Goal: Transaction & Acquisition: Register for event/course

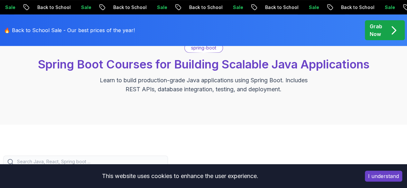
scroll to position [57, 0]
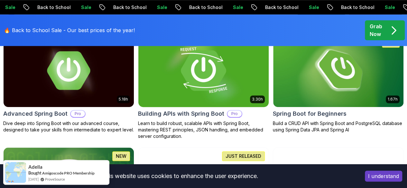
scroll to position [204, 0]
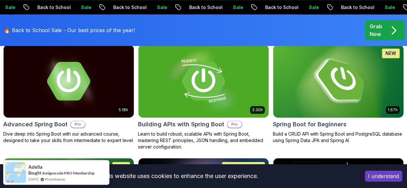
click at [346, 120] on h2 "Spring Boot for Beginners" at bounding box center [310, 124] width 74 height 9
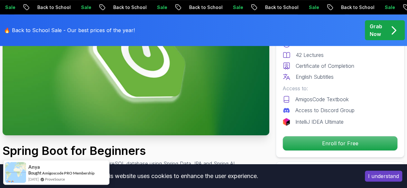
scroll to position [99, 0]
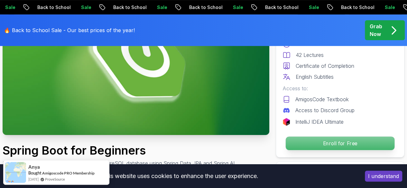
click at [311, 138] on p "Enroll for Free" at bounding box center [340, 144] width 109 height 14
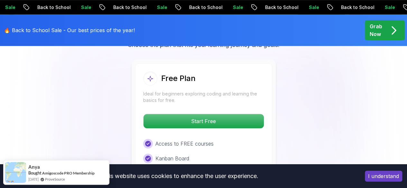
scroll to position [1375, 0]
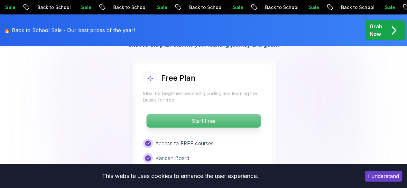
click at [205, 114] on p "Start Free" at bounding box center [203, 121] width 114 height 14
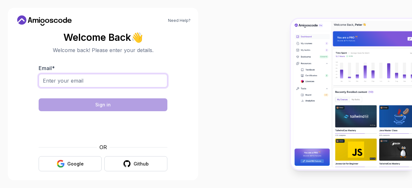
click at [117, 80] on input "Email *" at bounding box center [103, 81] width 129 height 14
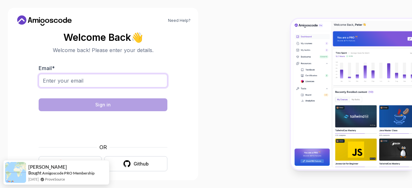
click at [93, 85] on input "Email *" at bounding box center [103, 81] width 129 height 14
type input "divyayarlagadda76@gmail.com"
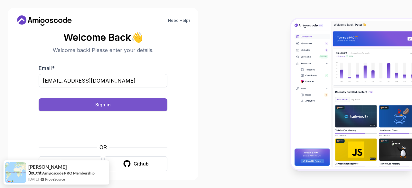
click at [125, 103] on button "Sign in" at bounding box center [103, 104] width 129 height 13
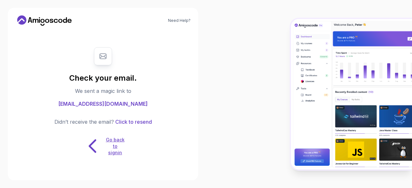
click at [95, 151] on icon at bounding box center [92, 146] width 6 height 12
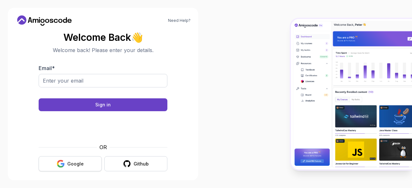
click at [80, 167] on button "Google" at bounding box center [70, 163] width 63 height 15
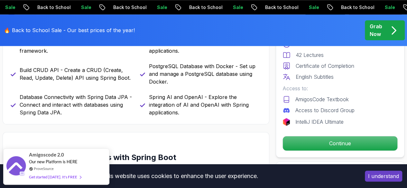
scroll to position [299, 0]
